Goal: Information Seeking & Learning: Learn about a topic

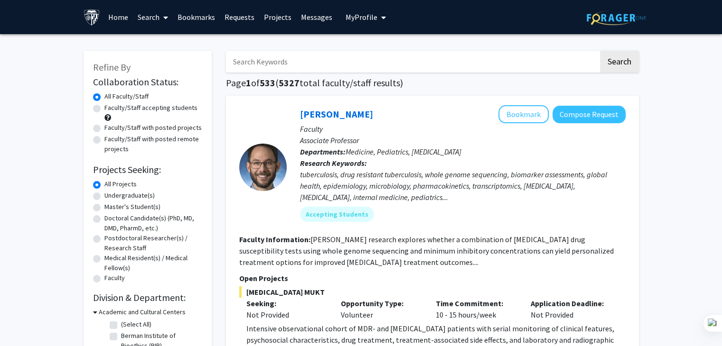
click at [239, 18] on link "Requests" at bounding box center [239, 16] width 39 height 33
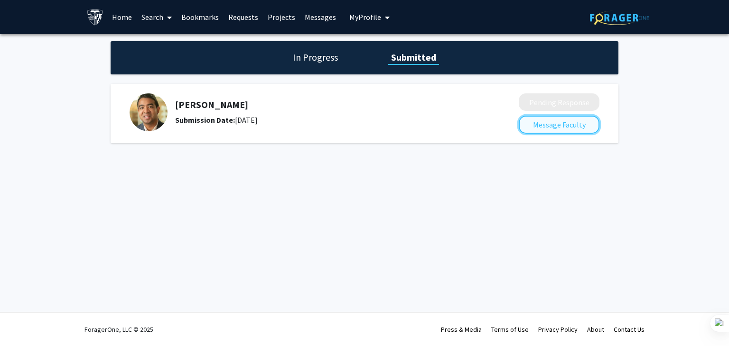
click at [545, 121] on button "Message Faculty" at bounding box center [559, 125] width 81 height 18
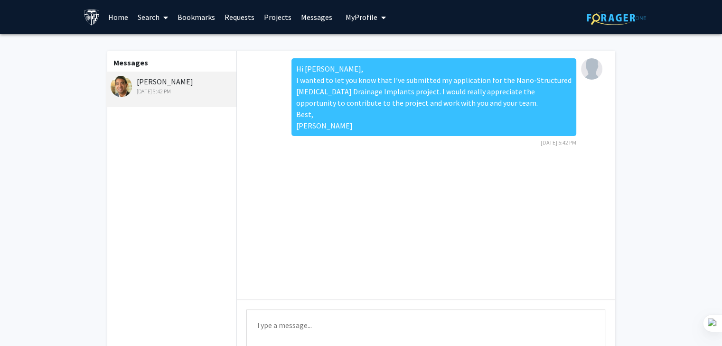
click at [156, 19] on link "Search" at bounding box center [153, 16] width 40 height 33
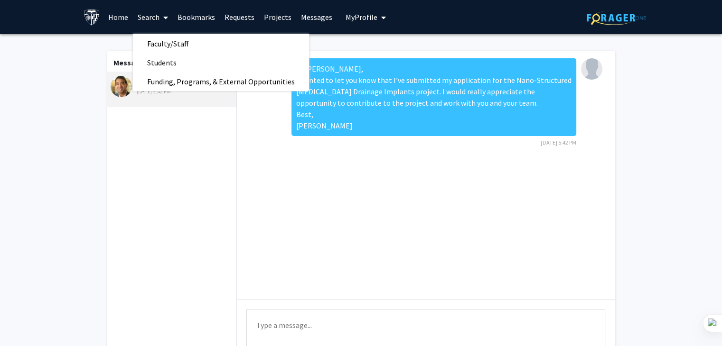
click at [270, 14] on link "Projects" at bounding box center [277, 16] width 37 height 33
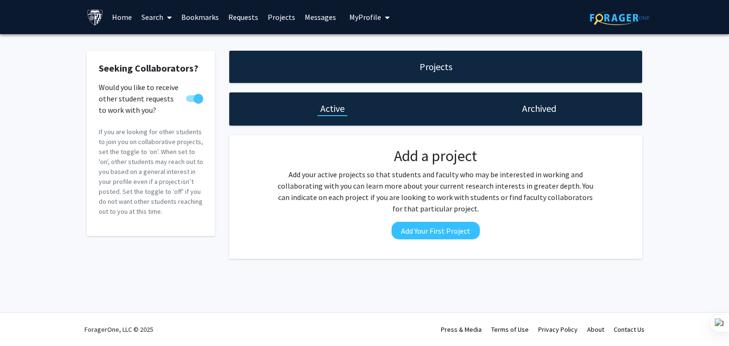
checkbox input "true"
click at [226, 20] on link "Requests" at bounding box center [242, 16] width 39 height 33
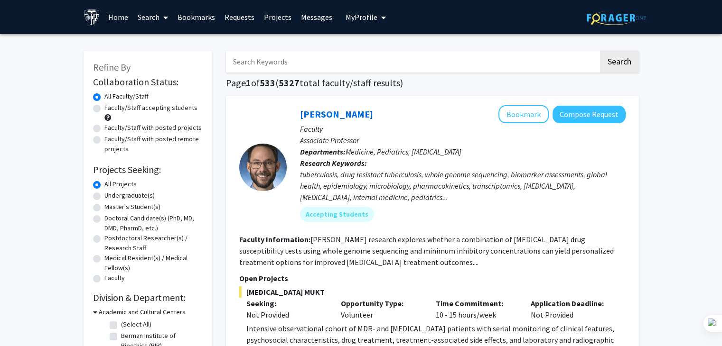
click at [221, 19] on link "Requests" at bounding box center [239, 16] width 39 height 33
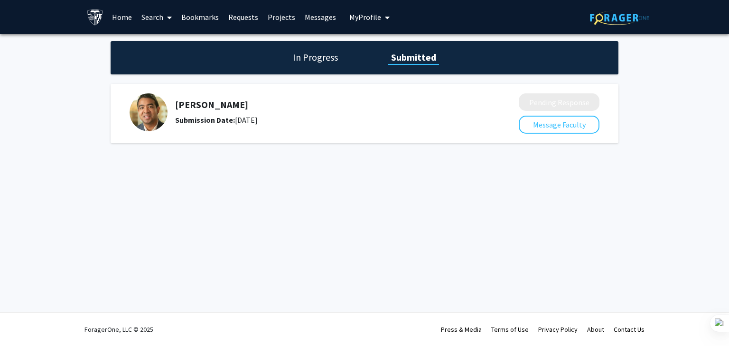
click at [144, 16] on link "Search" at bounding box center [157, 16] width 40 height 33
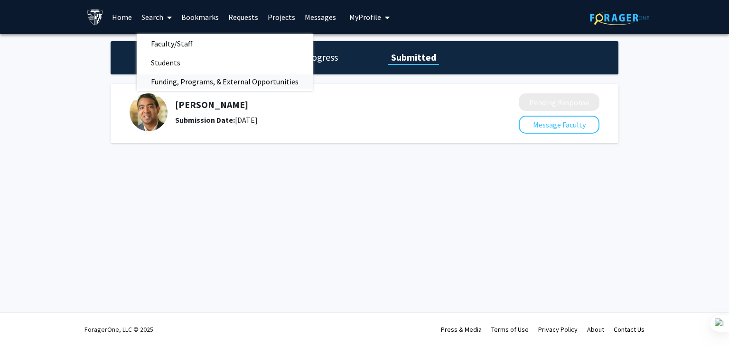
click at [150, 74] on span "Funding, Programs, & External Opportunities" at bounding box center [225, 81] width 176 height 19
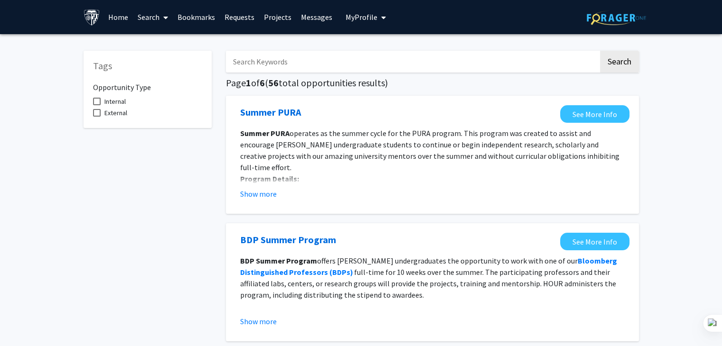
click at [141, 16] on link "Search" at bounding box center [153, 16] width 40 height 33
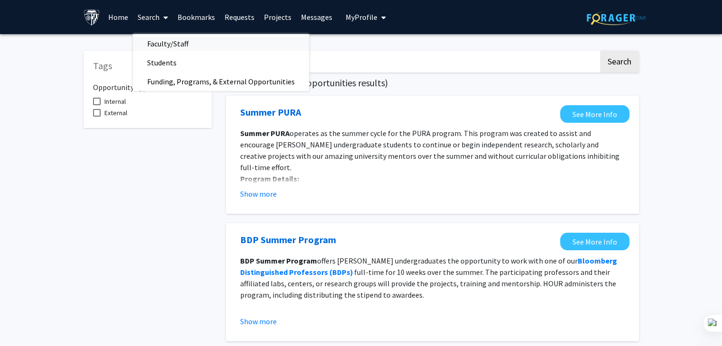
click at [146, 46] on span "Faculty/Staff" at bounding box center [168, 43] width 70 height 19
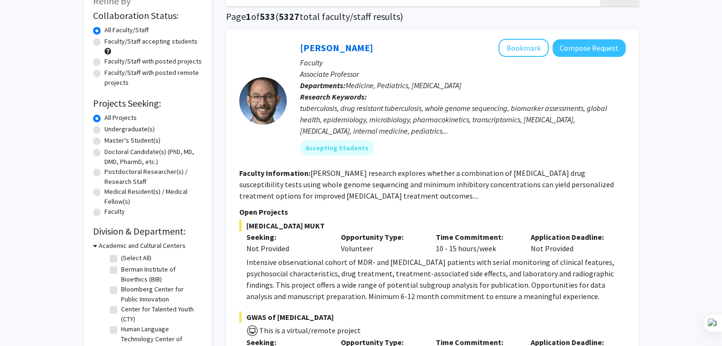
scroll to position [70, 0]
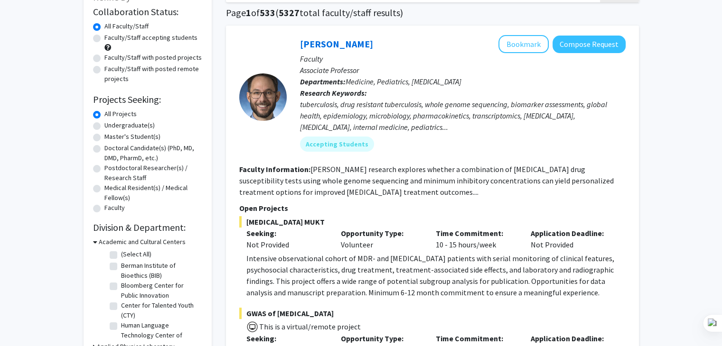
click at [104, 136] on label "Master's Student(s)" at bounding box center [132, 137] width 56 height 10
click at [104, 136] on input "Master's Student(s)" at bounding box center [107, 135] width 6 height 6
radio input "true"
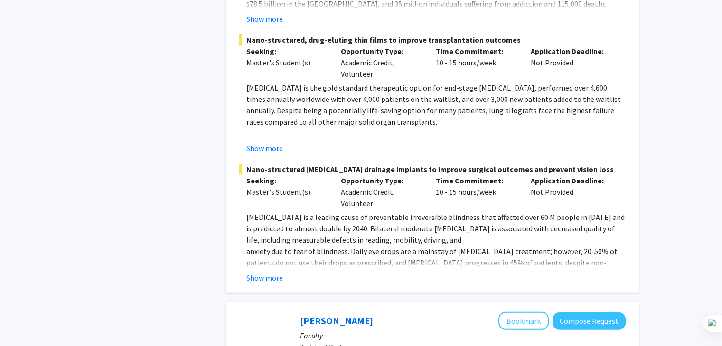
scroll to position [2625, 0]
click at [273, 272] on button "Show more" at bounding box center [264, 277] width 37 height 11
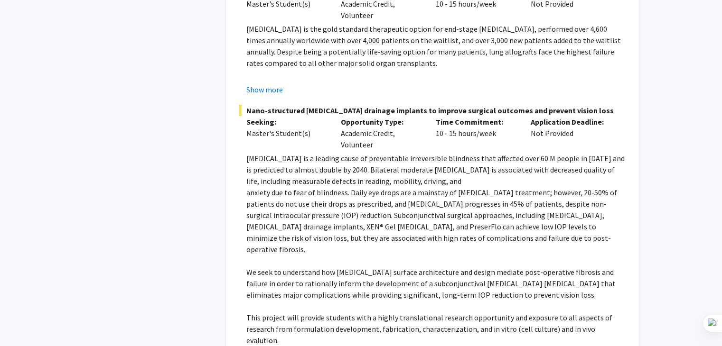
scroll to position [2684, 0]
click at [242, 152] on fg-read-more "Glaucoma is a leading cause of preventable irreversible blindness that affected…" at bounding box center [432, 256] width 386 height 209
click at [245, 104] on span "Nano-structured [MEDICAL_DATA] drainage implants to improve surgical outcomes a…" at bounding box center [432, 109] width 386 height 11
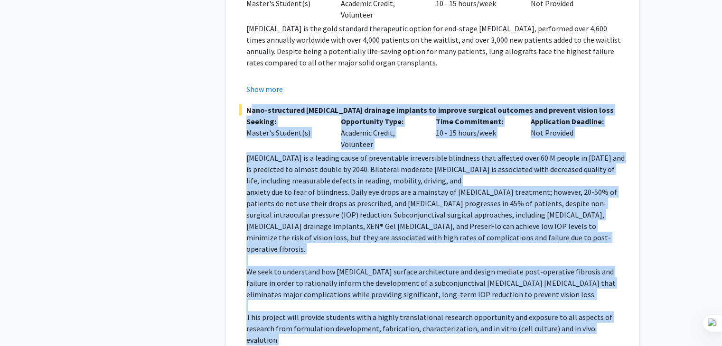
drag, startPoint x: 247, startPoint y: 71, endPoint x: 650, endPoint y: 278, distance: 453.1
copy div "Nano-structured glaucoma drainage implants to improve surgical outcomes and pre…"
